Goal: Task Accomplishment & Management: Complete application form

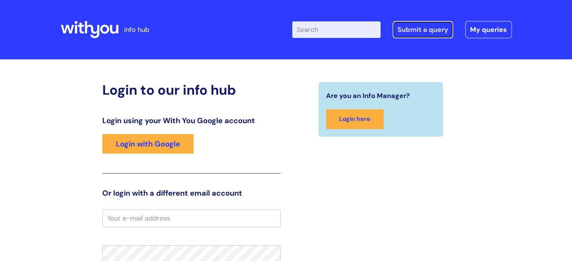
click at [416, 28] on link "Submit a query" at bounding box center [422, 29] width 61 height 17
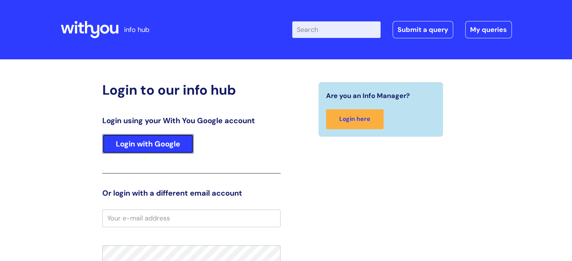
click at [122, 139] on link "Login with Google" at bounding box center [147, 144] width 91 height 20
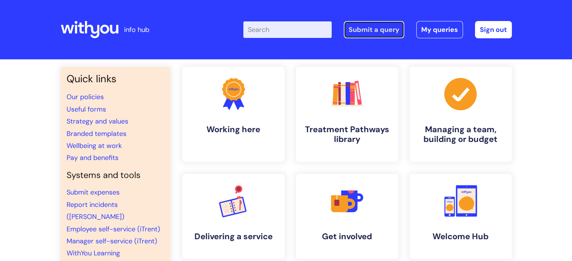
click at [387, 30] on link "Submit a query" at bounding box center [373, 29] width 61 height 17
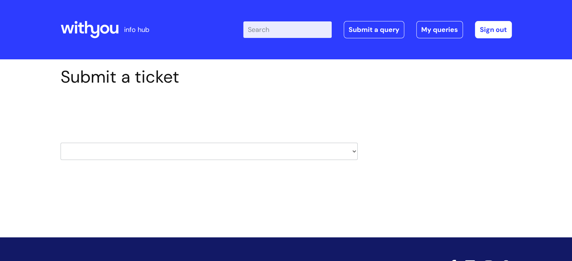
click at [102, 144] on select "HR / People IT and Support Clinical Drug Alerts Finance Accounts Data Support T…" at bounding box center [209, 151] width 297 height 17
select select "finance_accounts"
click at [61, 143] on select "HR / People IT and Support Clinical Drug Alerts Finance Accounts Data Support T…" at bounding box center [209, 151] width 297 height 17
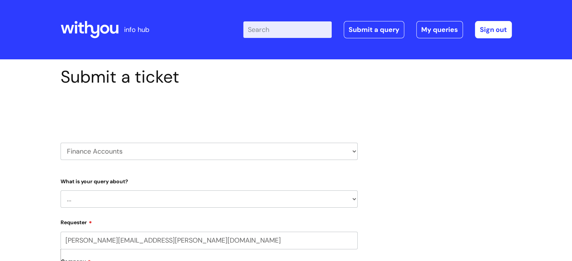
click at [110, 193] on select "... Finance Systems Finance Requests (inc. Expenses) Invoices Research" at bounding box center [209, 199] width 297 height 17
select select "Invoices"
click at [61, 191] on select "... Finance Systems Finance Requests (inc. Expenses) Invoices Research" at bounding box center [209, 199] width 297 height 17
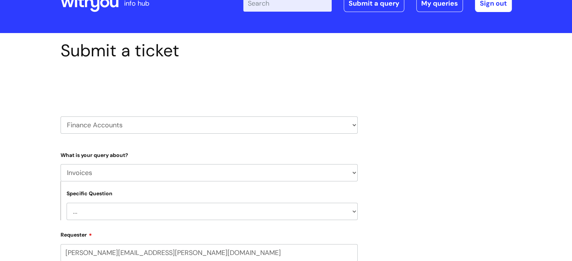
scroll to position [38, 0]
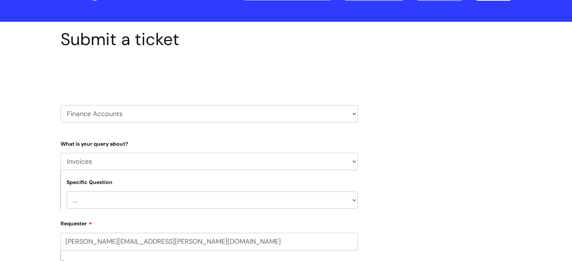
click at [97, 195] on select "... Customer Invoice Supplier Invoices" at bounding box center [212, 200] width 291 height 17
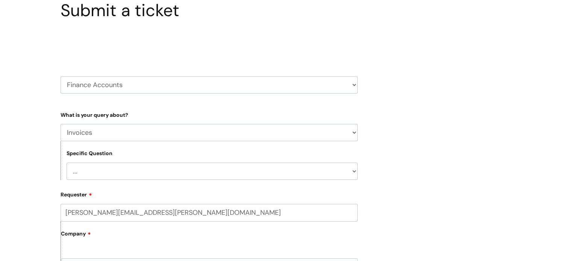
scroll to position [150, 0]
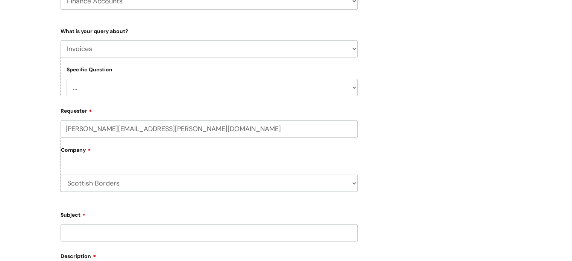
click at [88, 83] on select "... Customer Invoice Supplier Invoices" at bounding box center [212, 87] width 291 height 17
select select "Supplier Invoices"
click at [67, 79] on select "... Customer Invoice Supplier Invoices" at bounding box center [212, 87] width 291 height 17
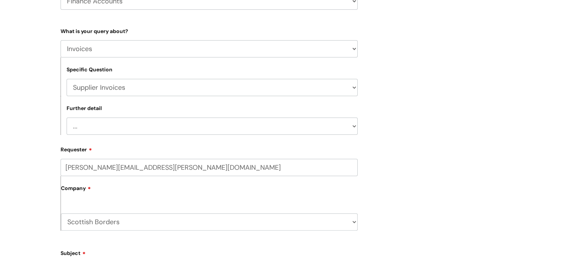
click at [86, 127] on select "... Invoices to add to Basware Payment Dates Remittance advice requests Urgent …" at bounding box center [212, 126] width 291 height 17
select select "Invoices to add to Basware"
click at [67, 118] on select "... Invoices to add to Basware Payment Dates Remittance advice requests Urgent …" at bounding box center [212, 126] width 291 height 17
click at [97, 187] on label "Company" at bounding box center [209, 191] width 296 height 17
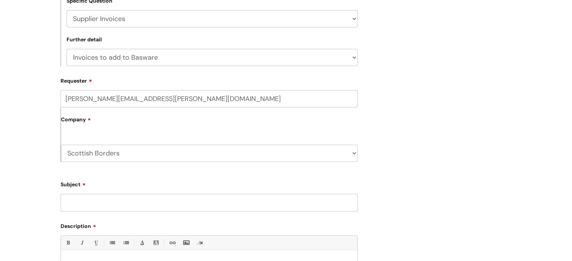
scroll to position [225, 0]
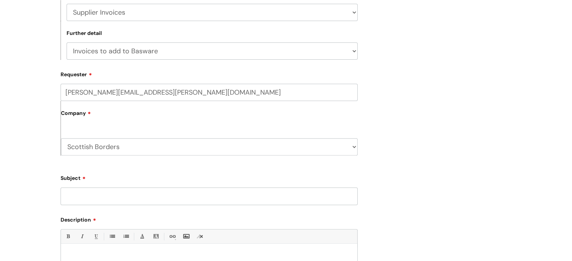
click at [89, 198] on input "Subject" at bounding box center [209, 196] width 297 height 17
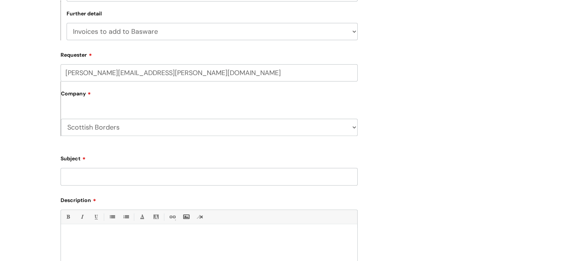
scroll to position [263, 0]
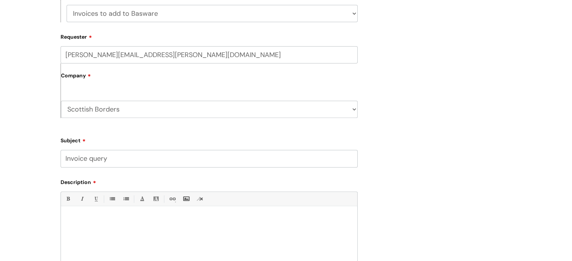
type input "Invoice query"
drag, startPoint x: 129, startPoint y: 224, endPoint x: 140, endPoint y: 222, distance: 11.4
click at [131, 223] on div at bounding box center [209, 236] width 296 height 52
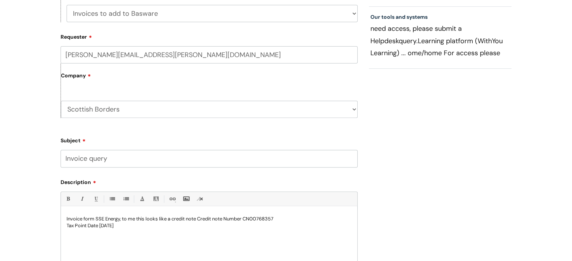
click at [197, 219] on p "Invoice form SSE Energy, to me this looks like a credit note Credit note Number…" at bounding box center [209, 219] width 285 height 7
click at [129, 225] on p "Tax Point Date 16/07/2025" at bounding box center [209, 225] width 285 height 7
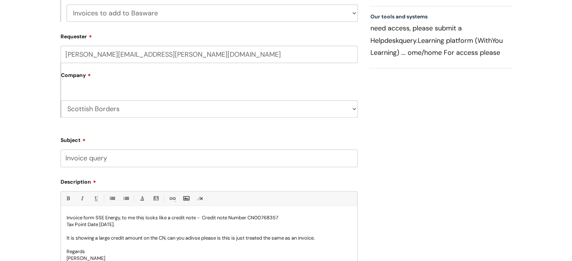
drag, startPoint x: 194, startPoint y: 237, endPoint x: 207, endPoint y: 235, distance: 13.7
click at [222, 238] on p "Tax Point Date 16/07/2025. It is showing a large credit amount on the CN, can y…" at bounding box center [209, 231] width 285 height 20
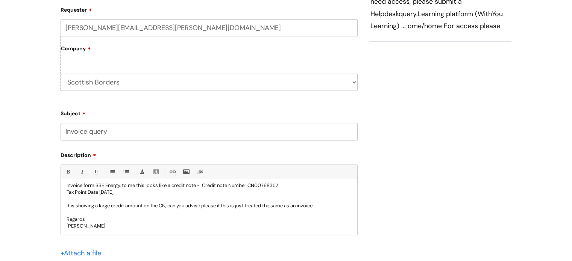
scroll to position [339, 0]
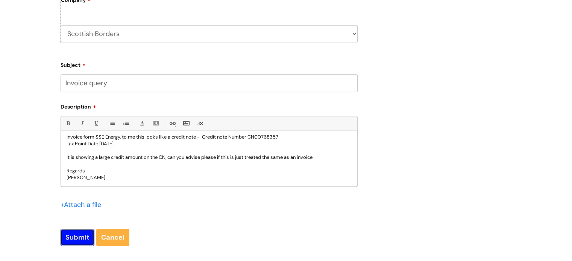
click at [77, 239] on input "Submit" at bounding box center [78, 237] width 34 height 17
type input "Please Wait..."
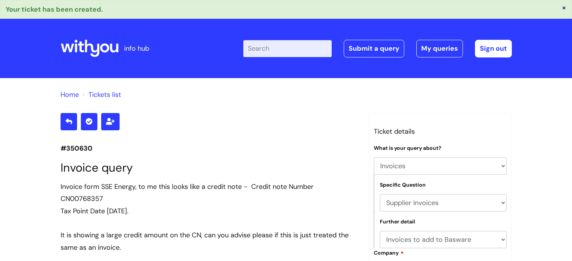
select select "Invoices"
select select "Supplier Invoices"
select select "Invoices to add to Basware"
